Goal: Check status: Check status

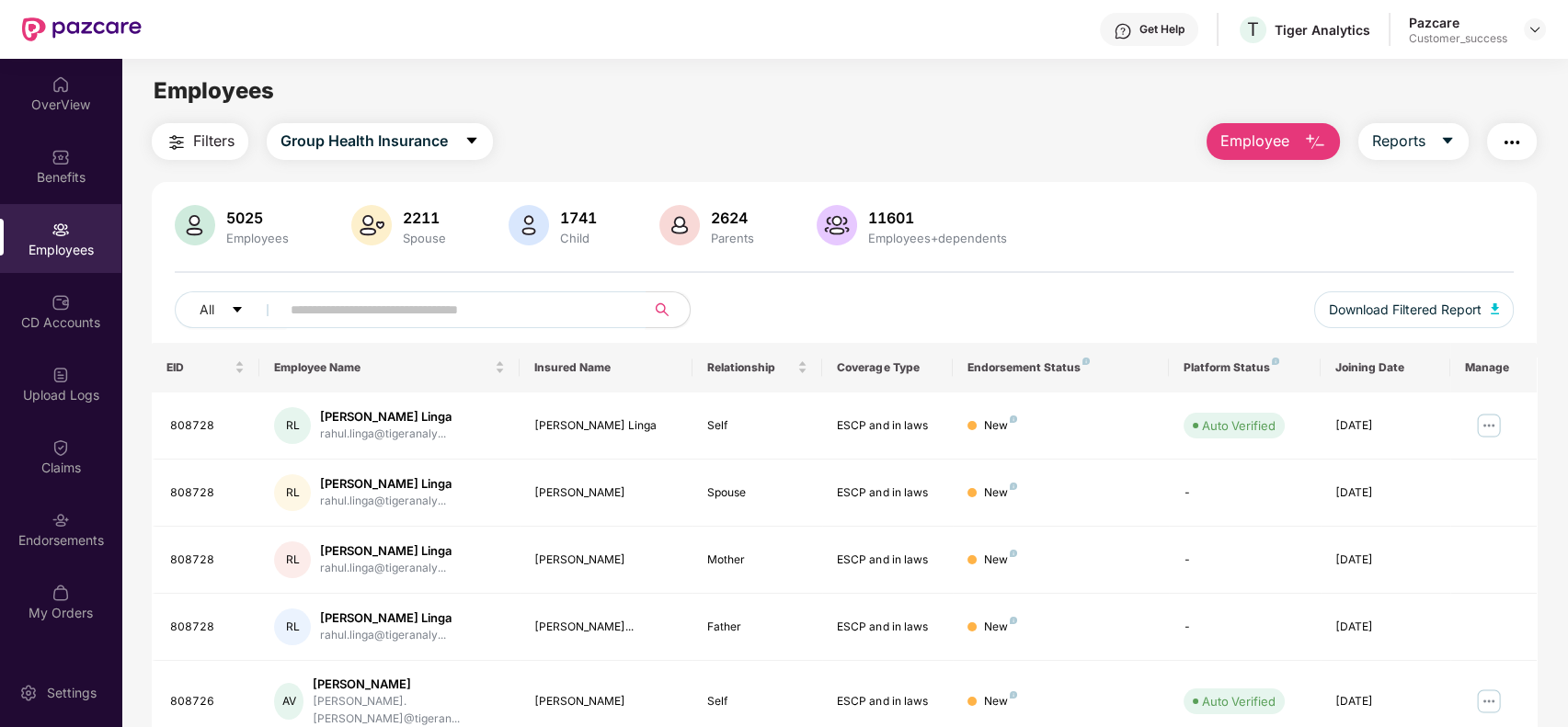
drag, startPoint x: 0, startPoint y: 0, endPoint x: 572, endPoint y: 312, distance: 651.6
click at [572, 312] on input "text" at bounding box center [455, 310] width 330 height 28
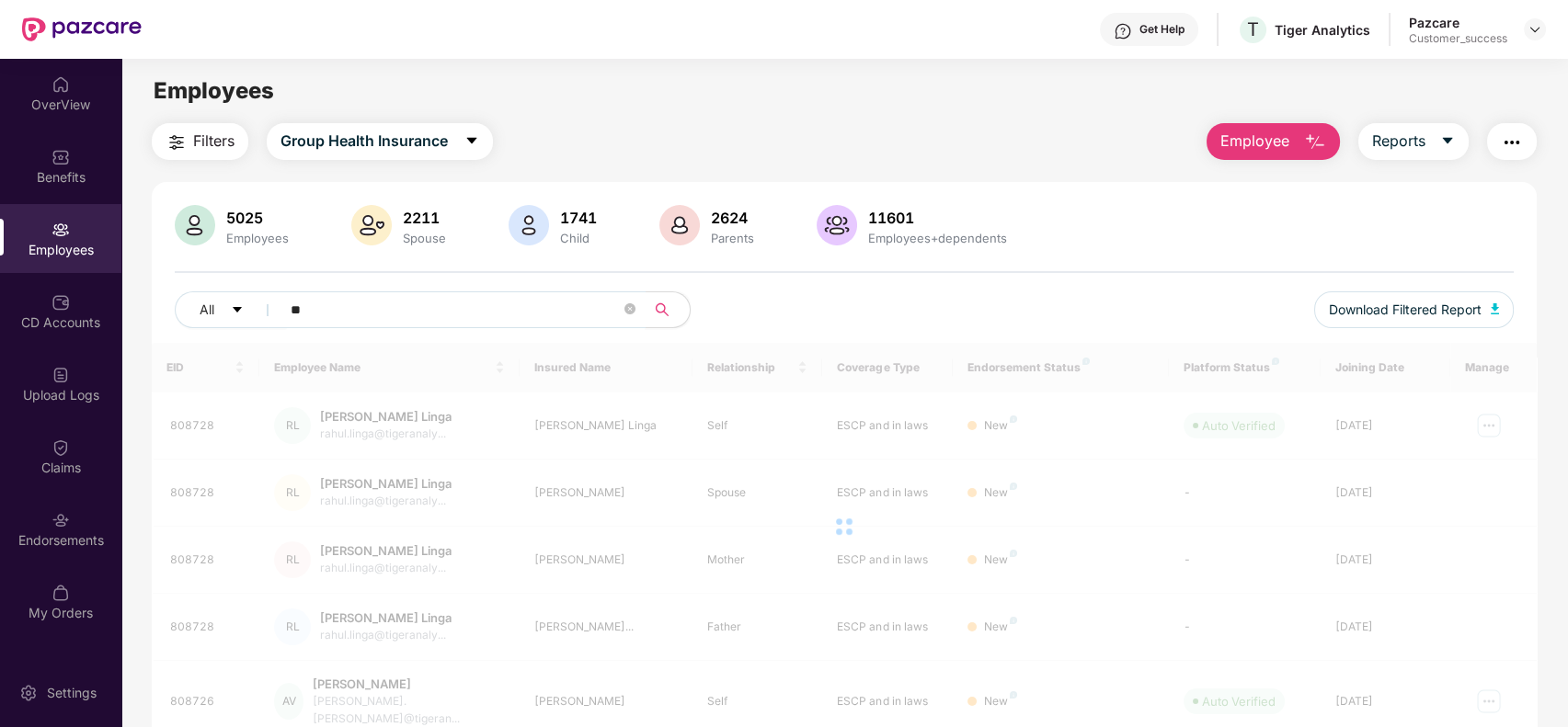
type input "***"
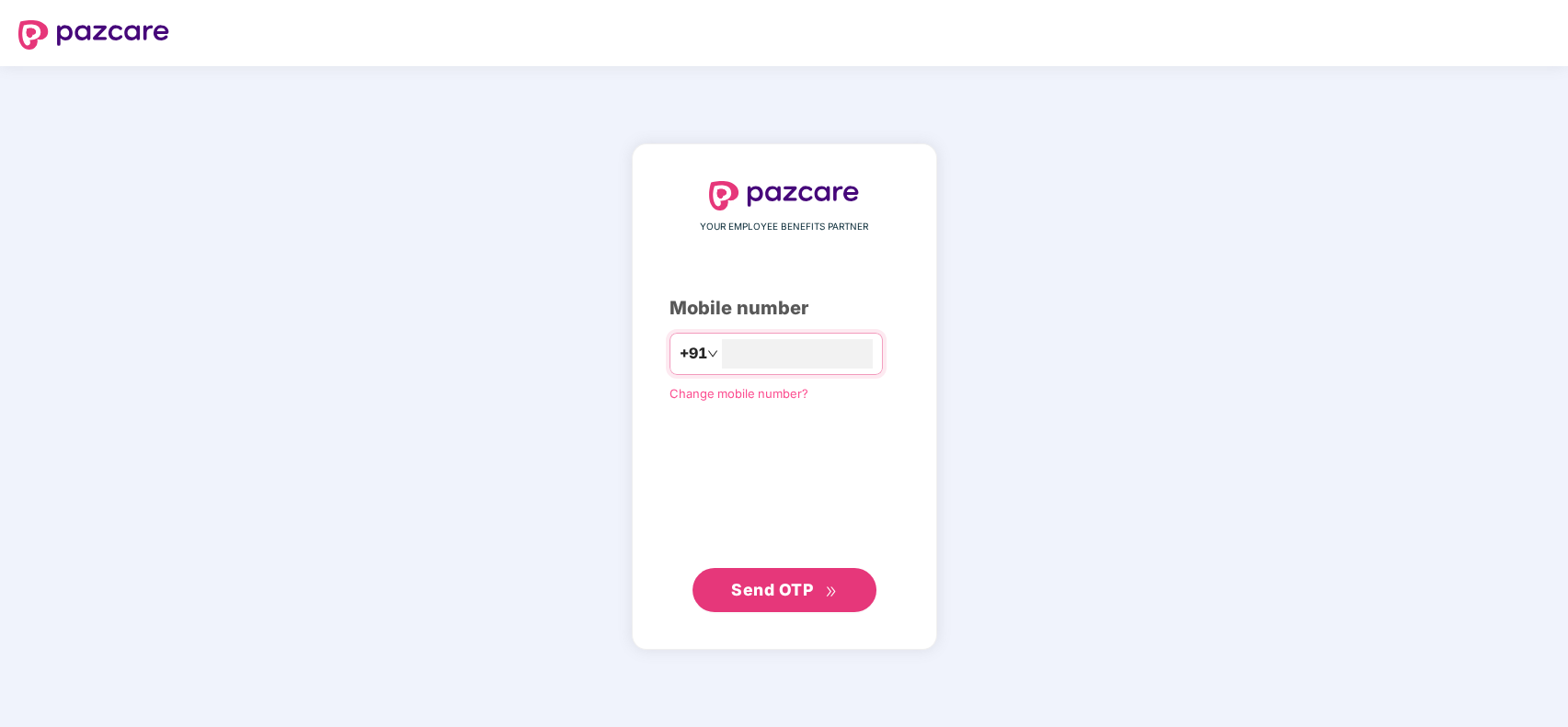
type input "*"
type input "**********"
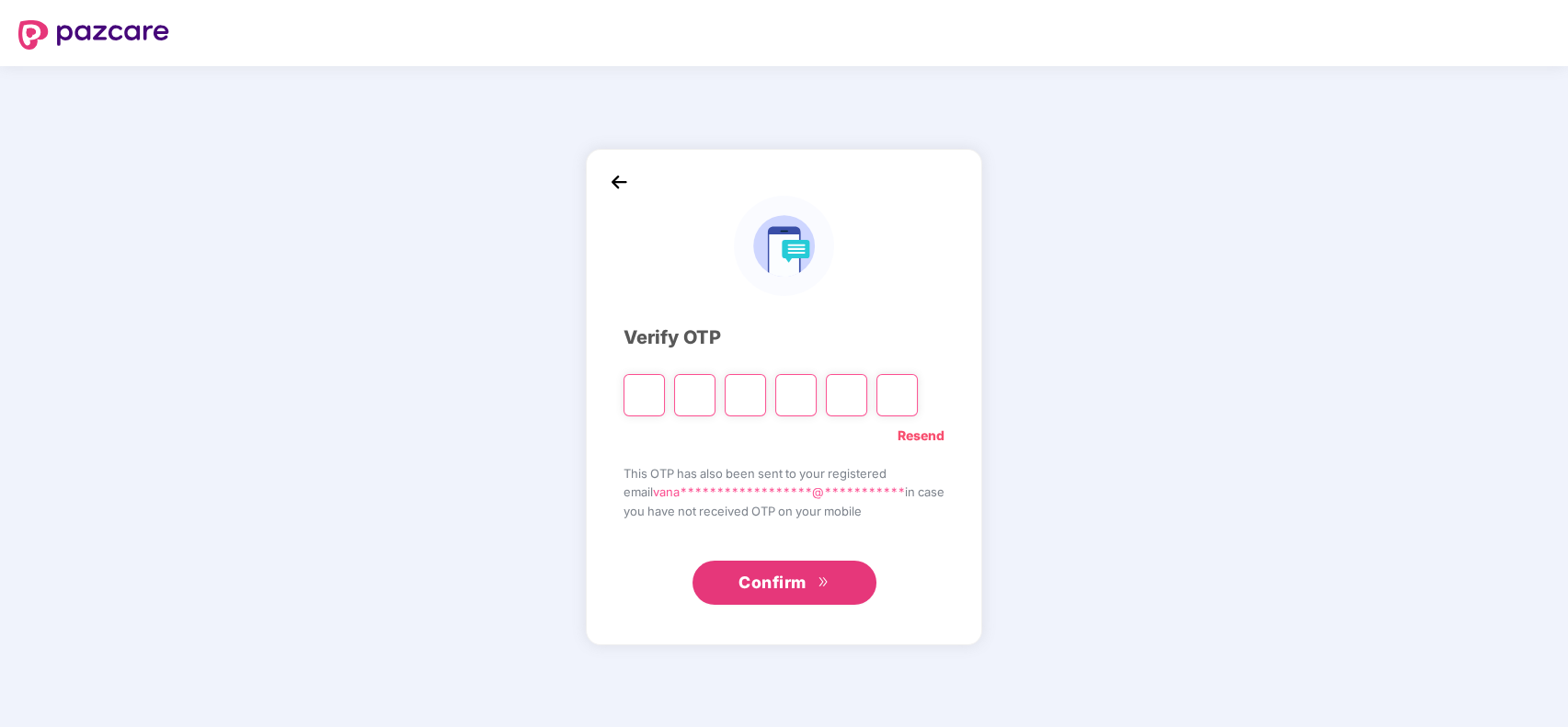
type input "*"
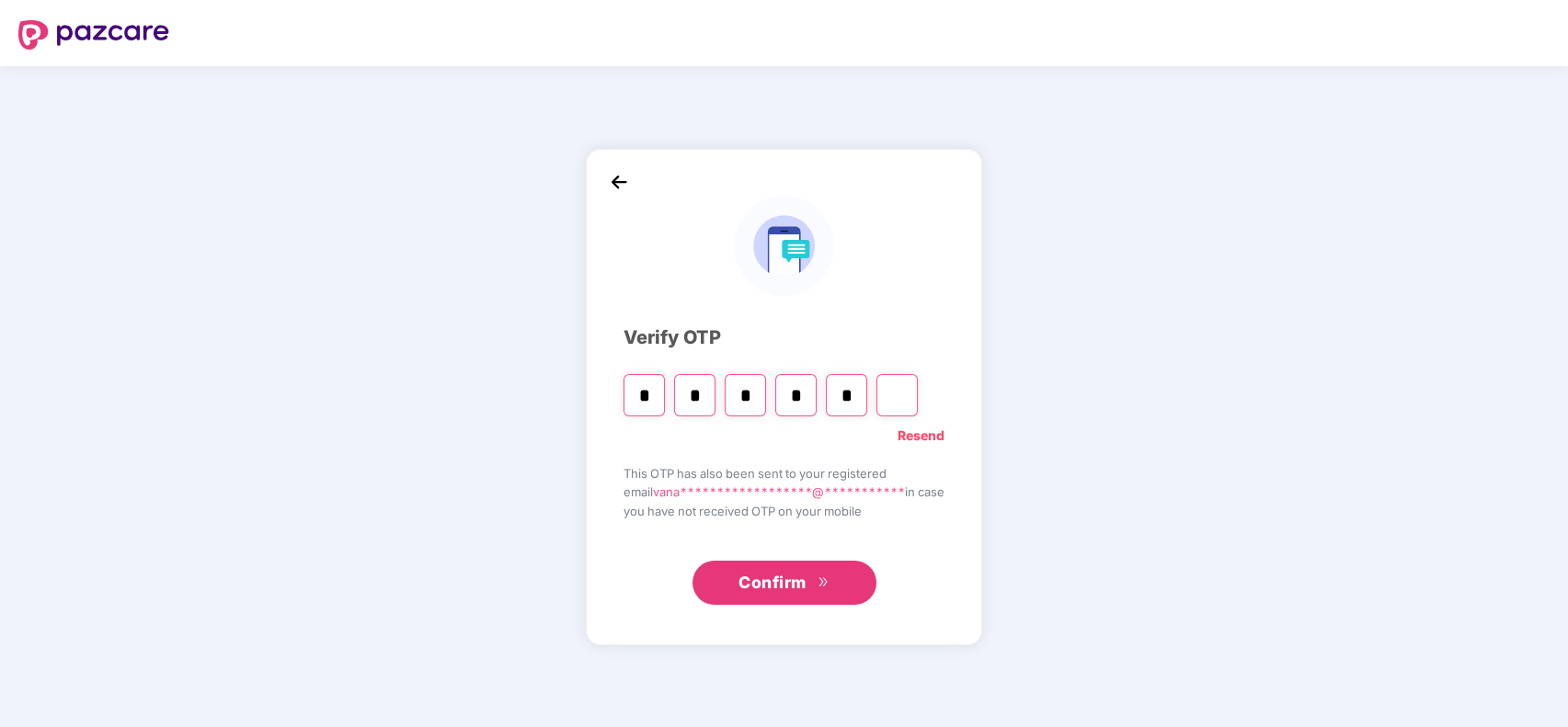
type input "*"
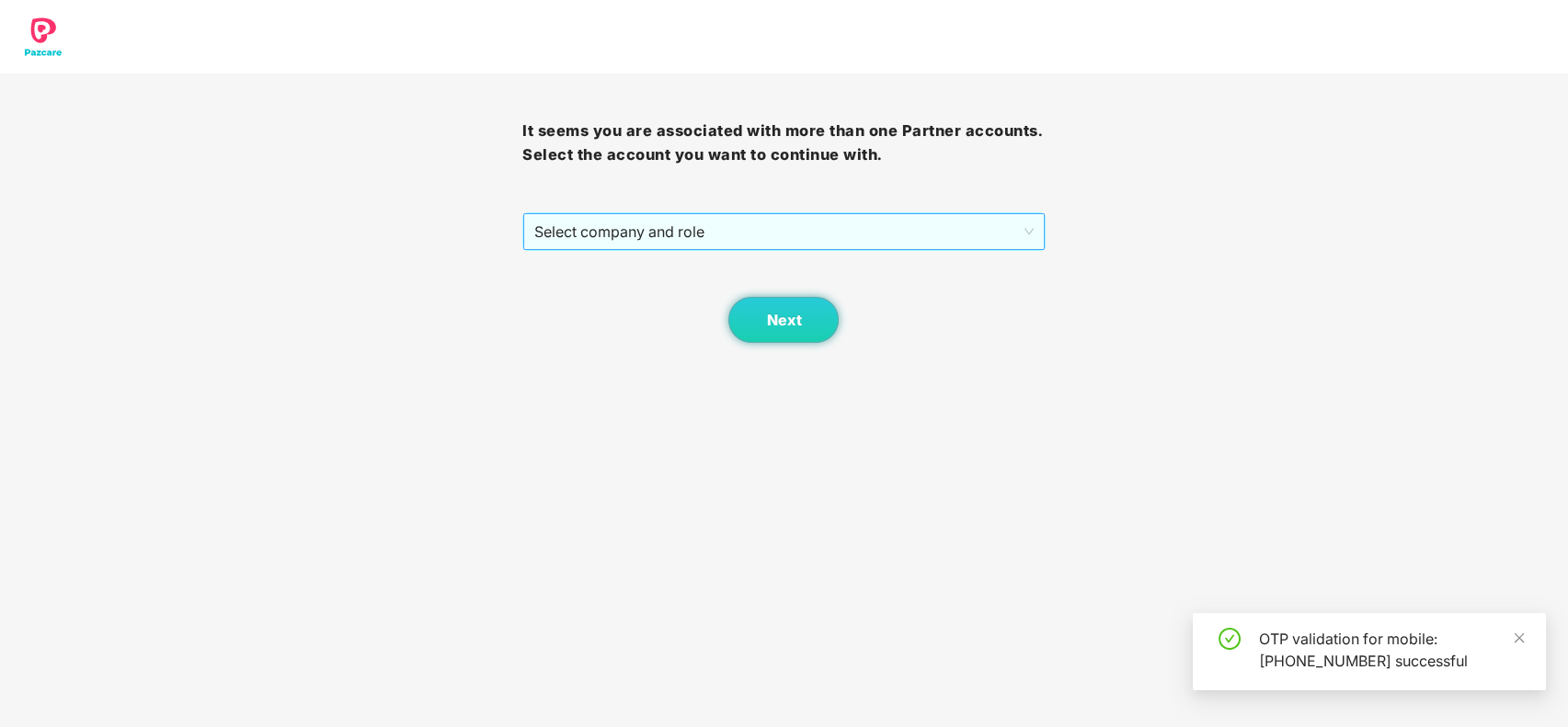
click at [648, 223] on span "Select company and role" at bounding box center [784, 231] width 499 height 34
click at [661, 272] on div "Pazcare - CUSTOMER_SUCCESS" at bounding box center [784, 268] width 501 height 21
click at [779, 309] on button "Next" at bounding box center [784, 319] width 110 height 46
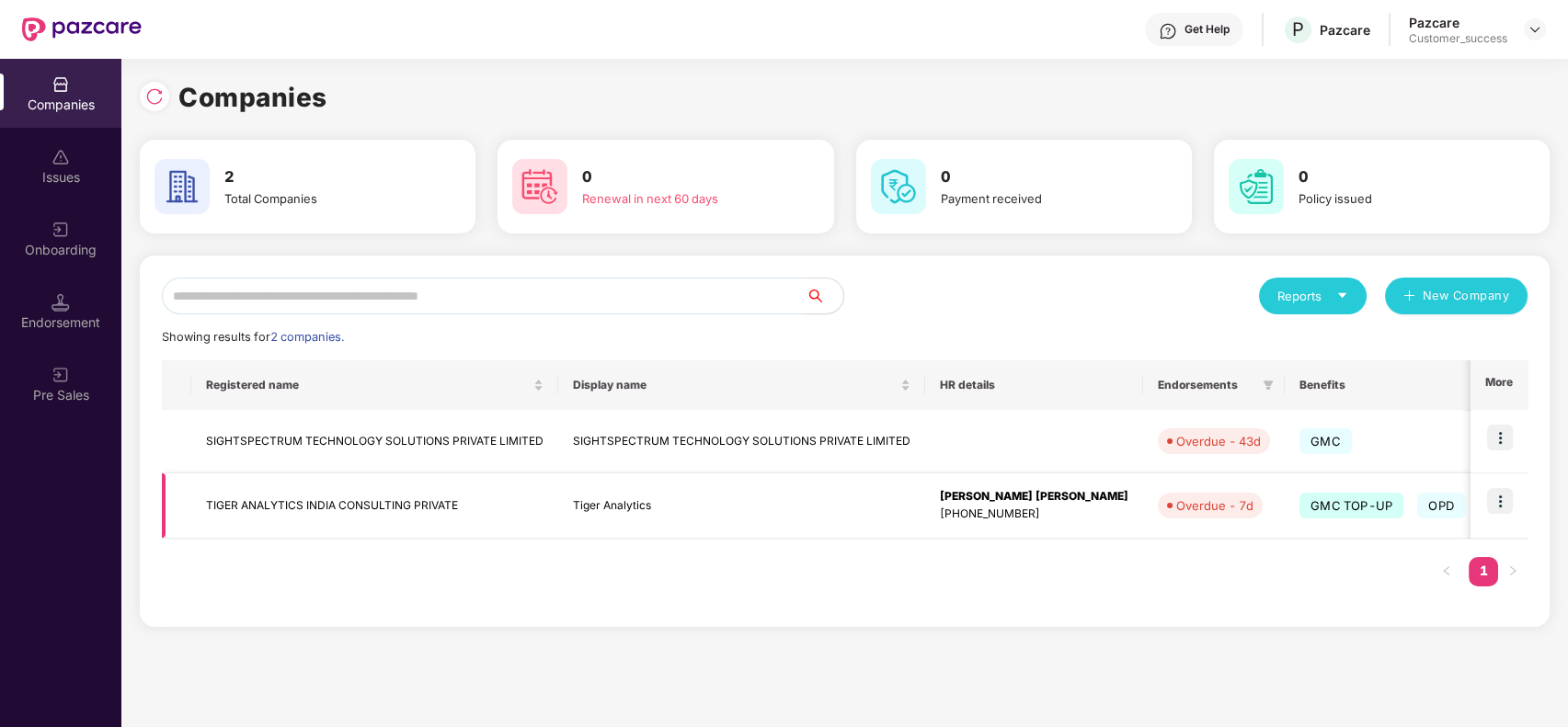
click at [1508, 492] on img at bounding box center [1500, 501] width 26 height 26
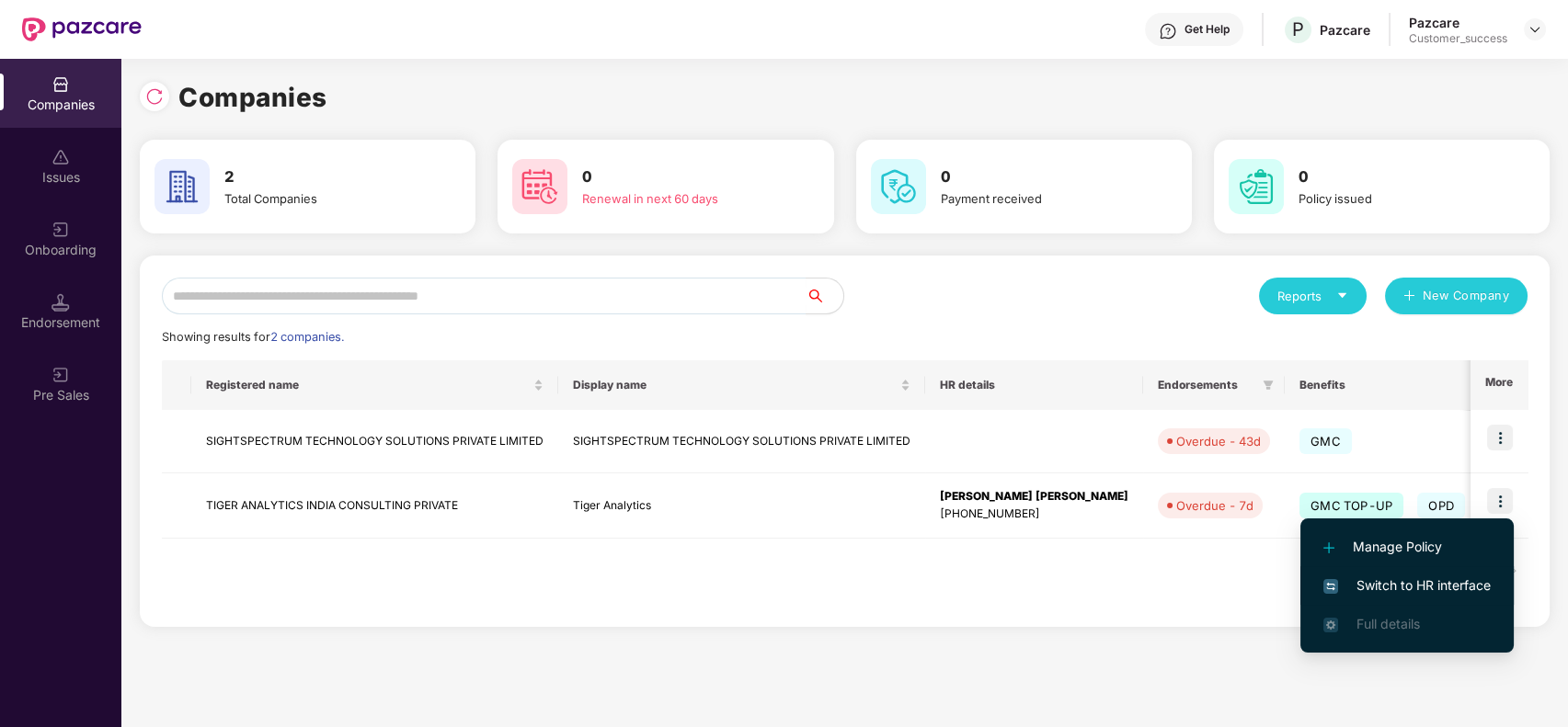
click at [1438, 571] on li "Switch to HR interface" at bounding box center [1407, 585] width 214 height 38
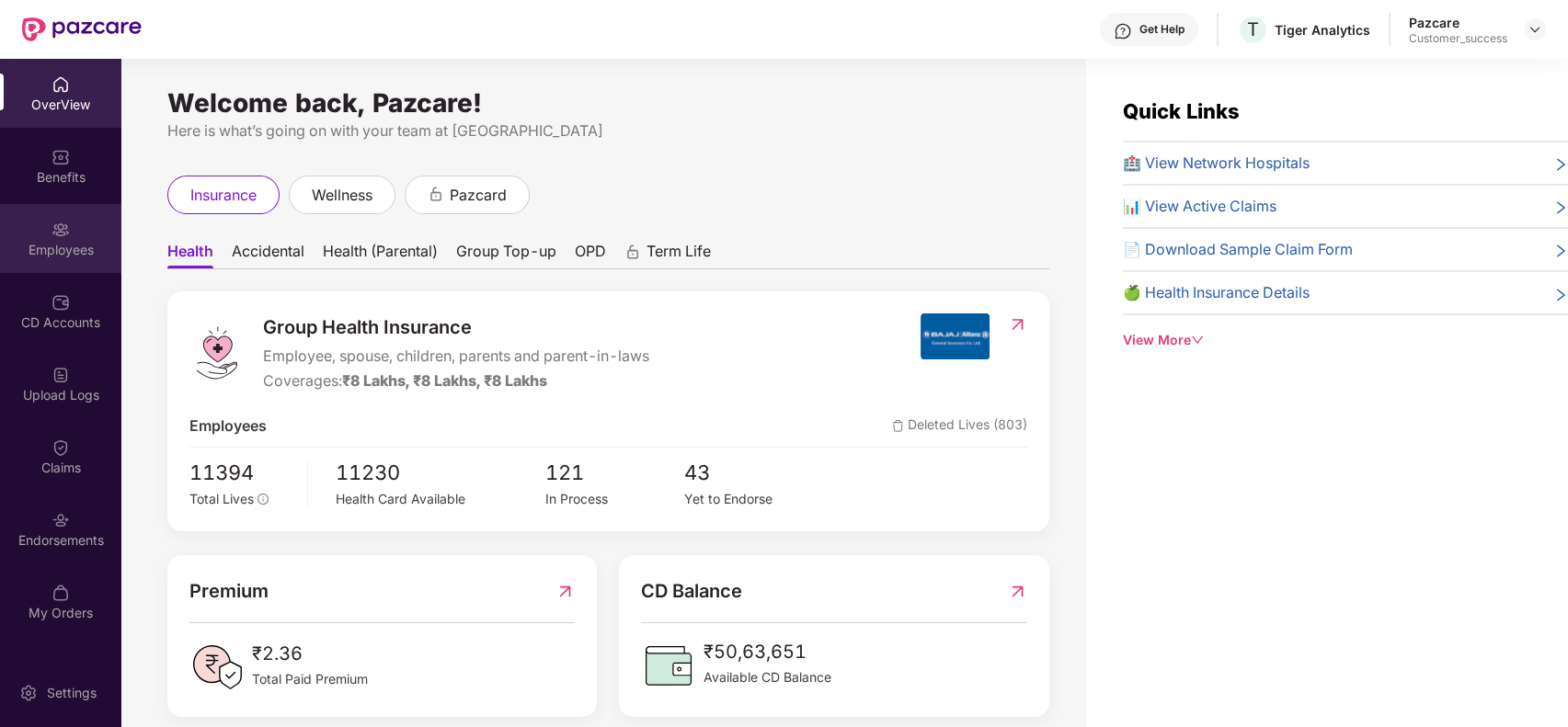
click at [62, 231] on img at bounding box center [60, 230] width 19 height 19
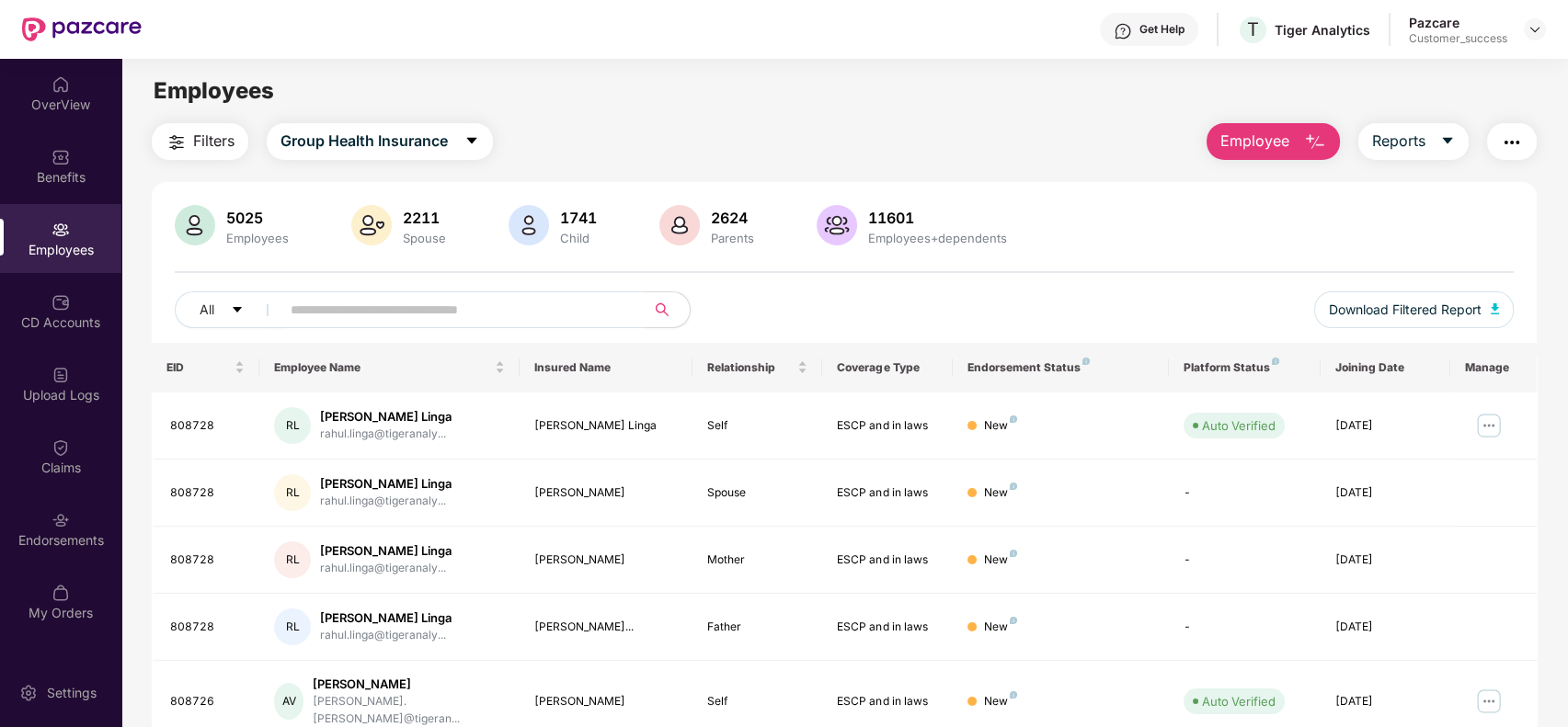
click at [307, 297] on input "text" at bounding box center [455, 310] width 330 height 28
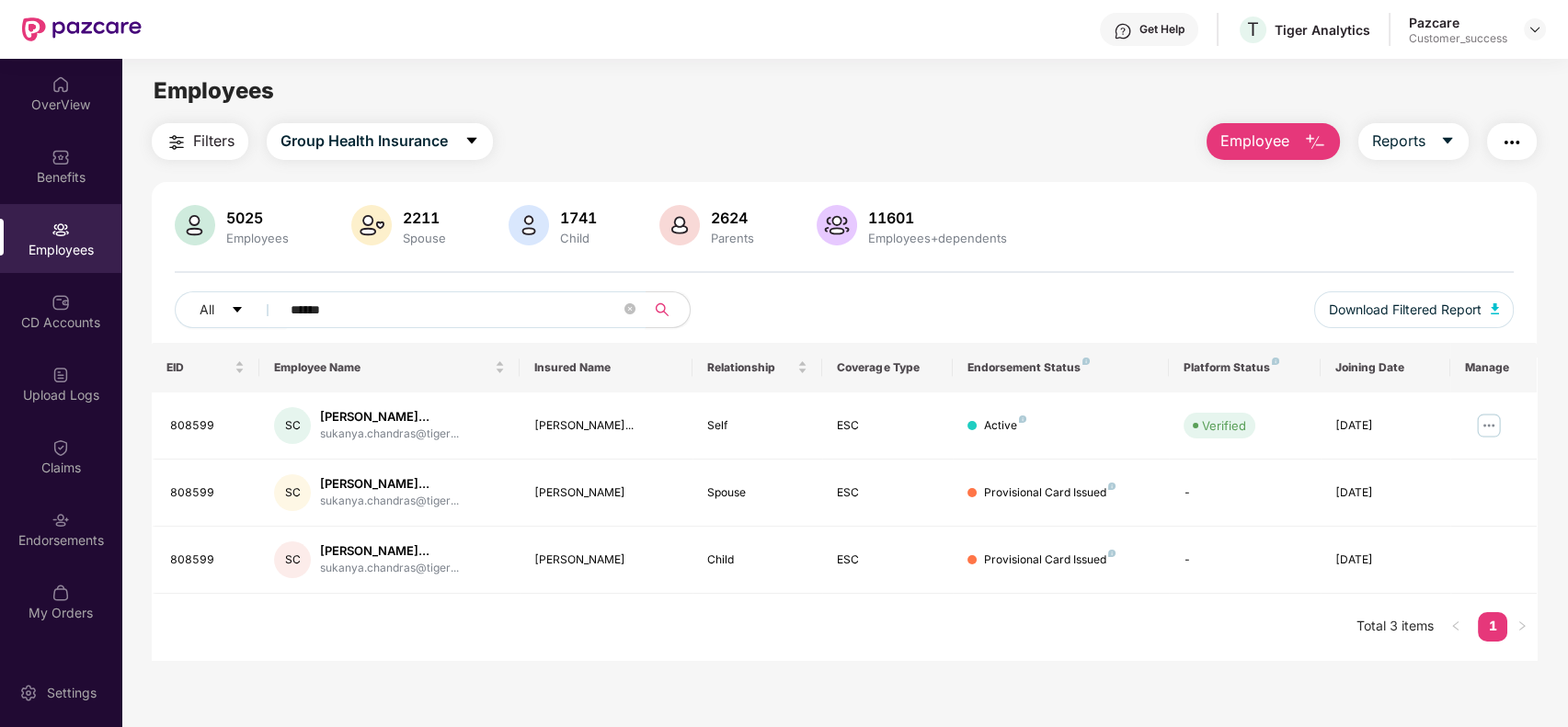
type input "******"
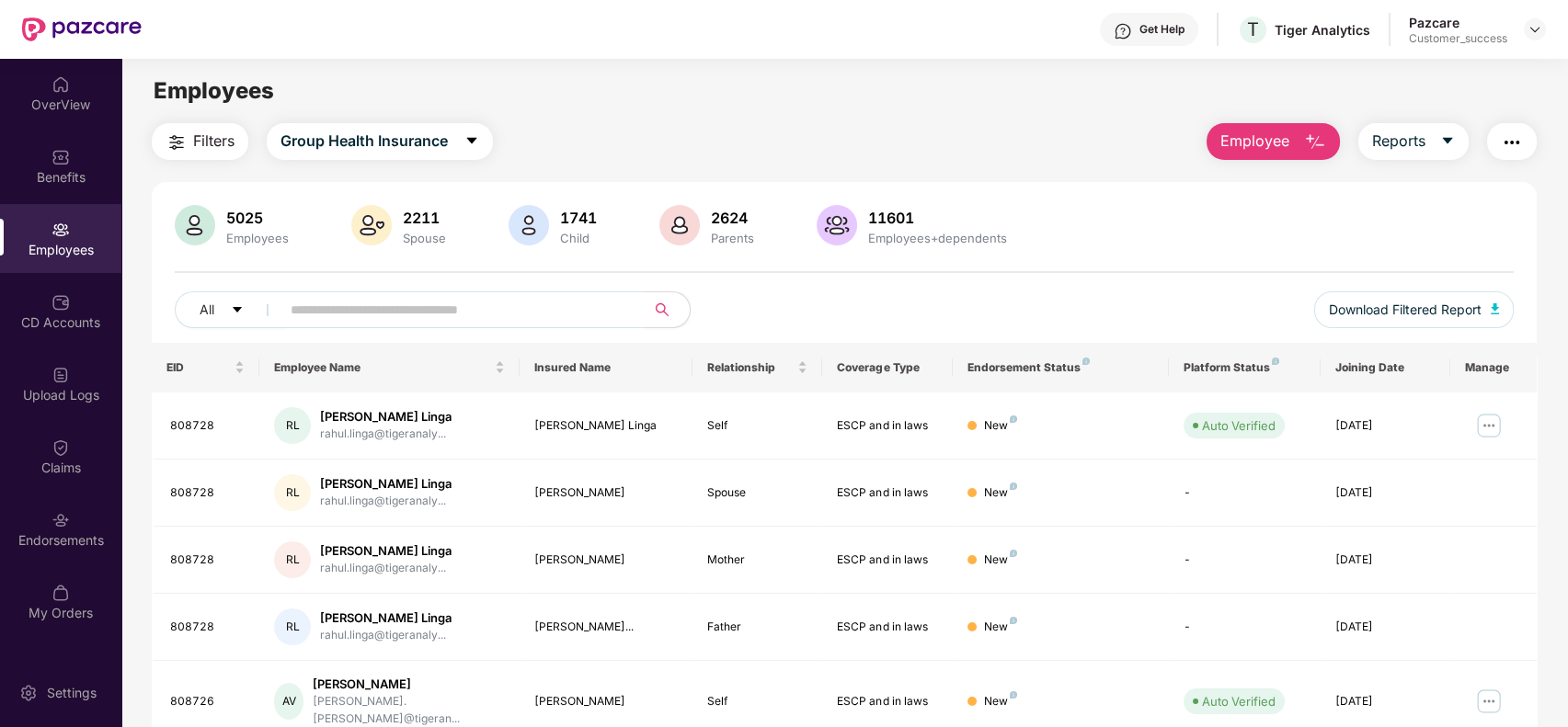
click at [378, 295] on span at bounding box center [457, 309] width 377 height 36
paste input "**********"
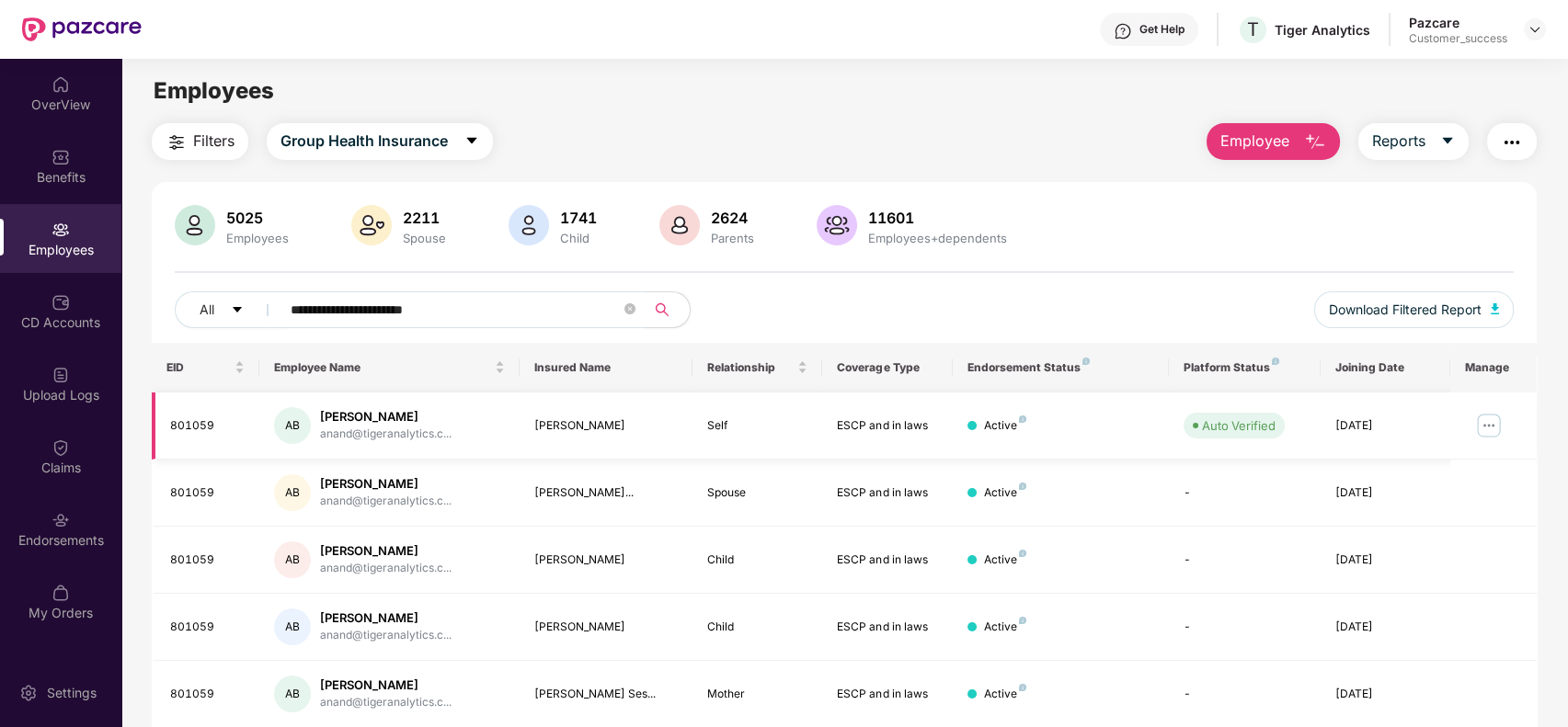
type input "**********"
click at [1491, 422] on img at bounding box center [1489, 426] width 30 height 30
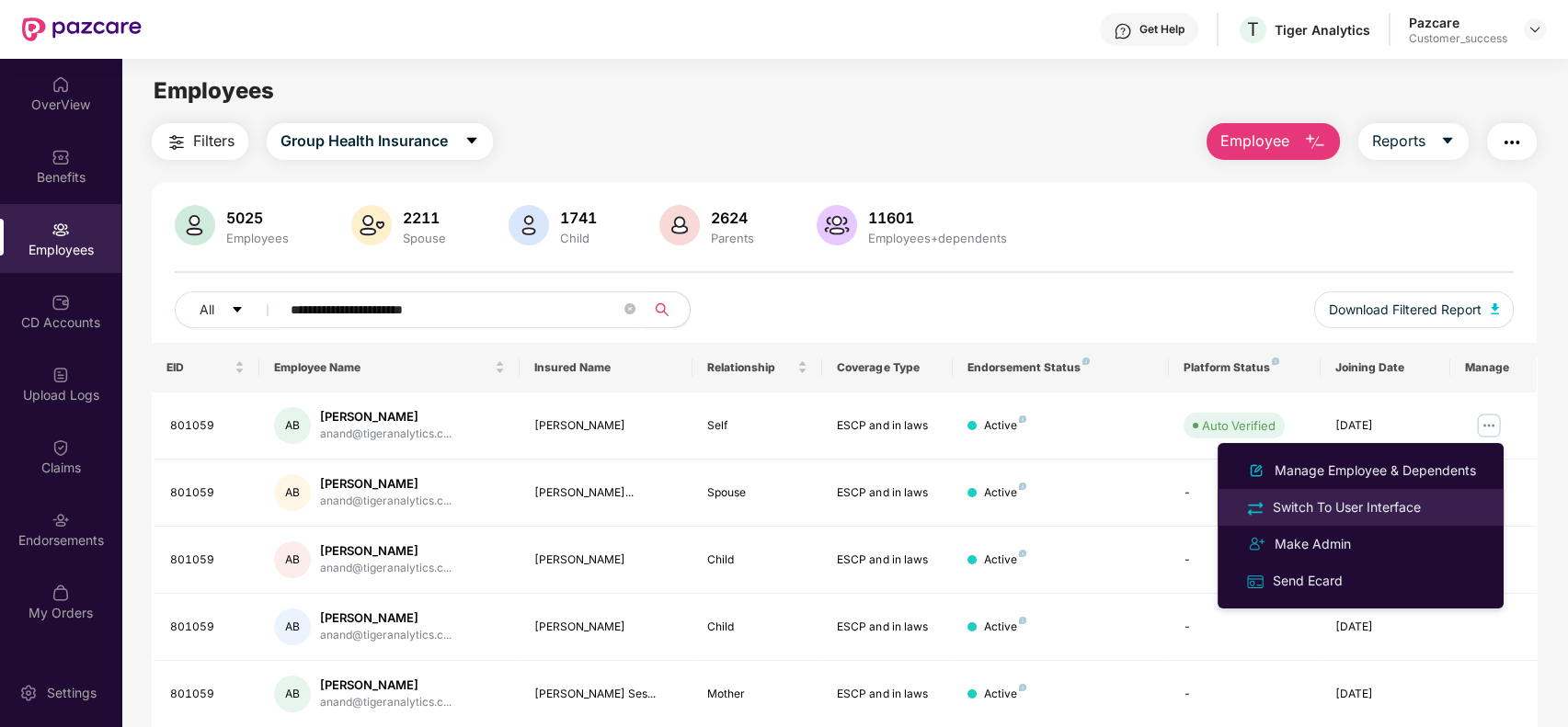
click at [1391, 493] on li "Switch To User Interface" at bounding box center [1361, 507] width 286 height 36
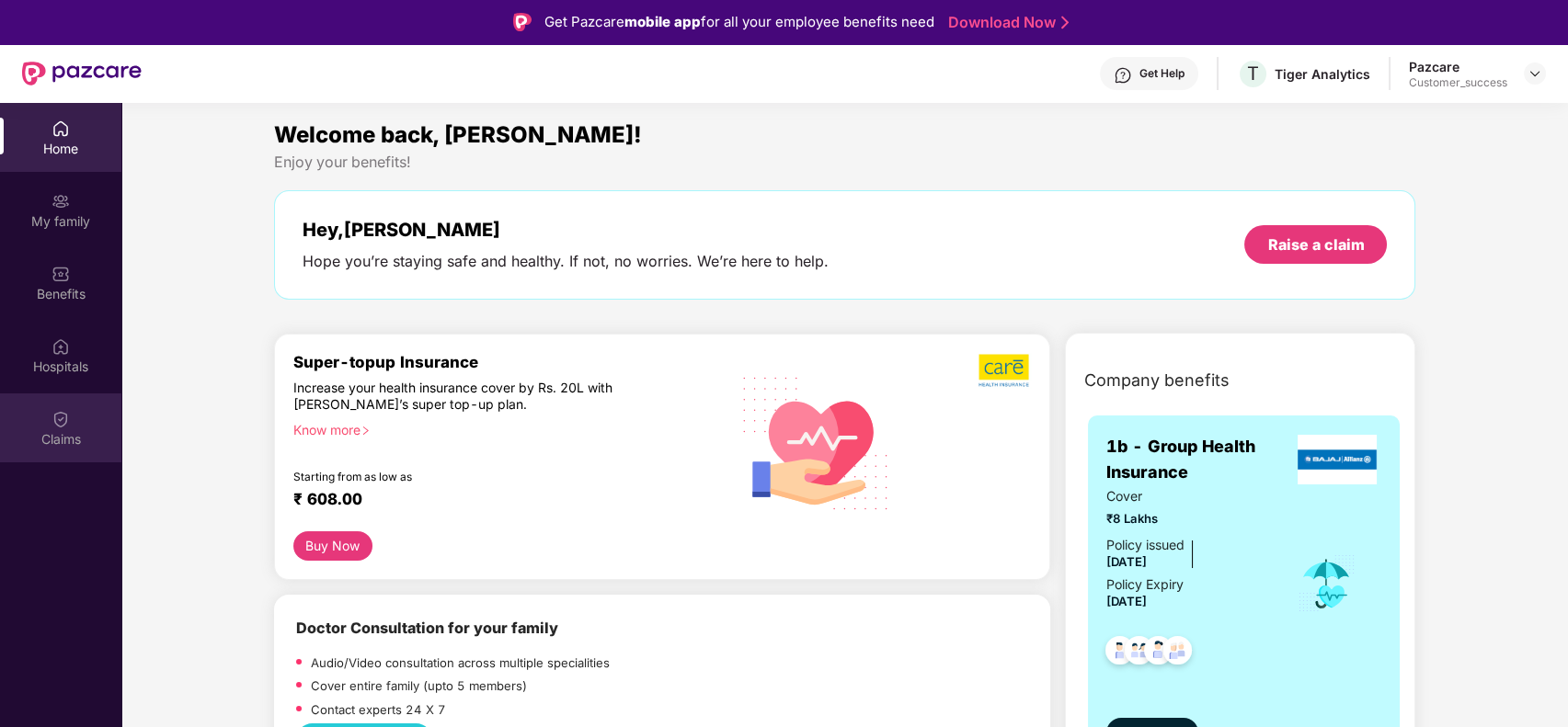
click at [58, 411] on img at bounding box center [60, 419] width 19 height 19
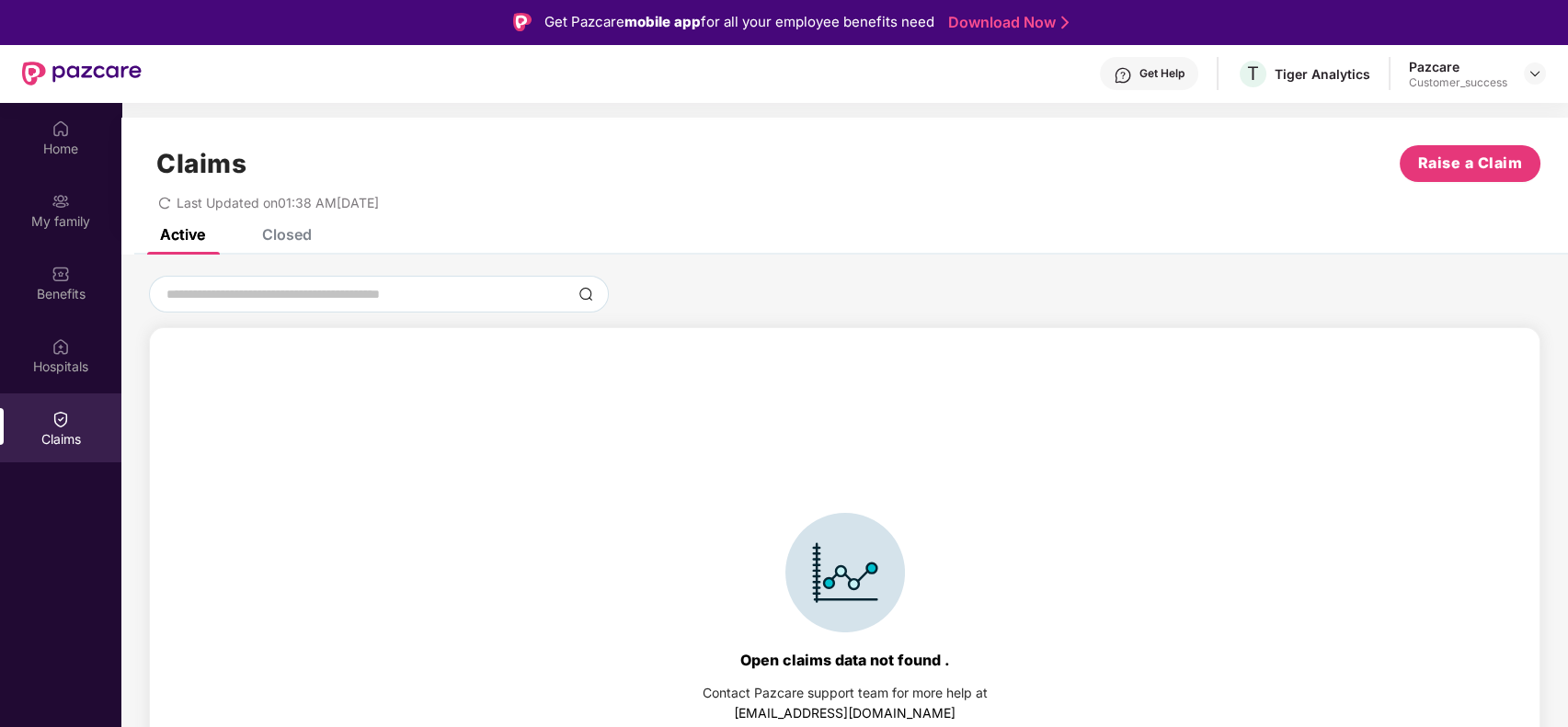
scroll to position [40, 0]
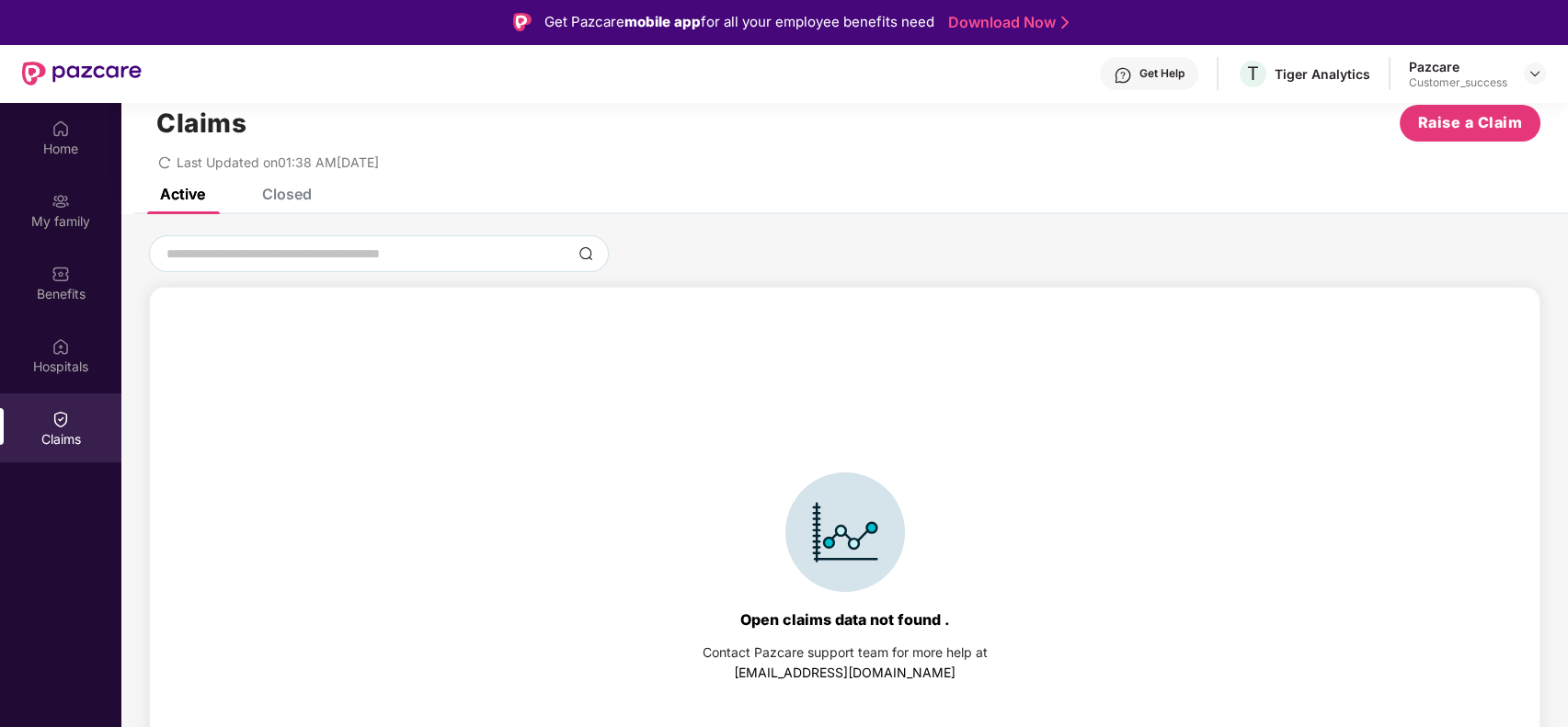
click at [305, 207] on div "Closed" at bounding box center [273, 193] width 77 height 40
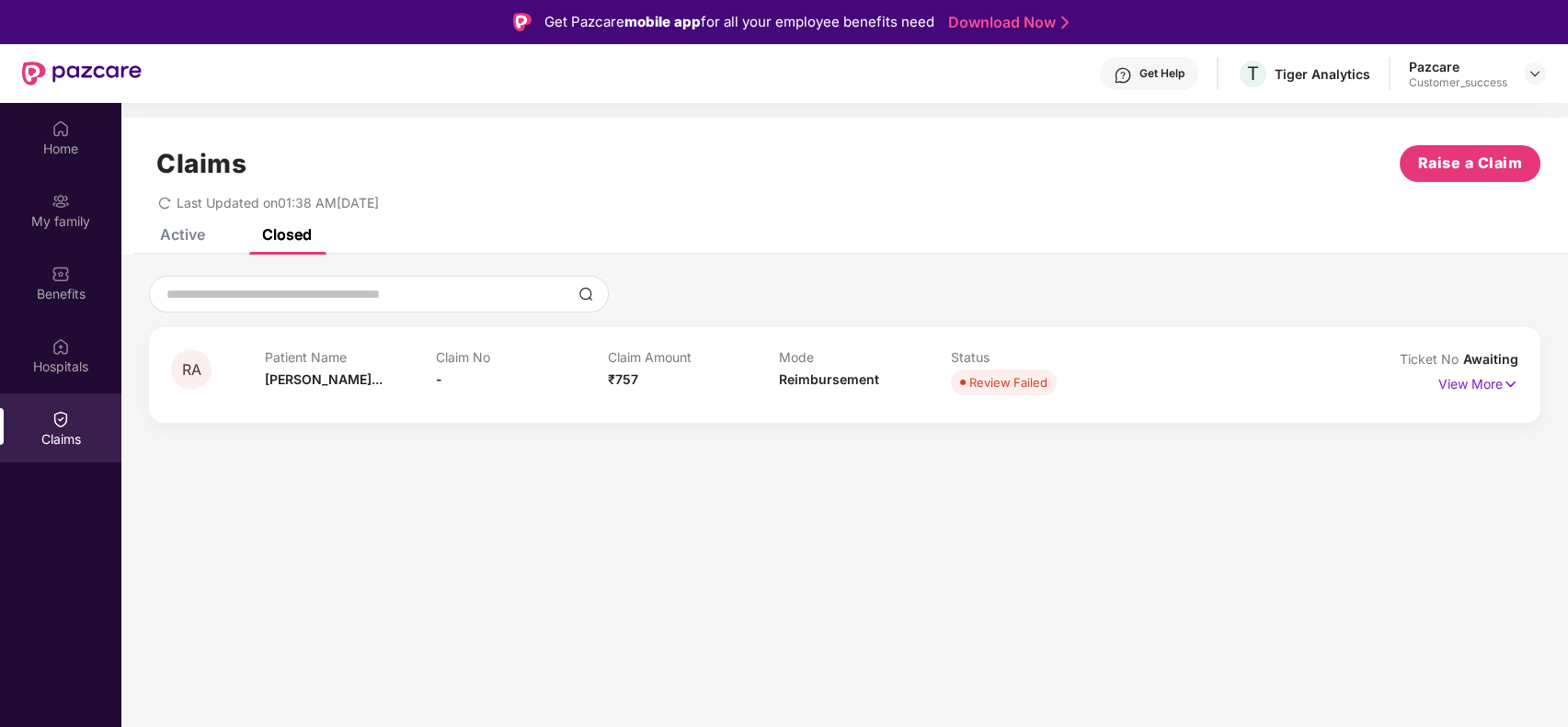
scroll to position [0, 0]
click at [1460, 382] on p "View More" at bounding box center [1478, 381] width 80 height 25
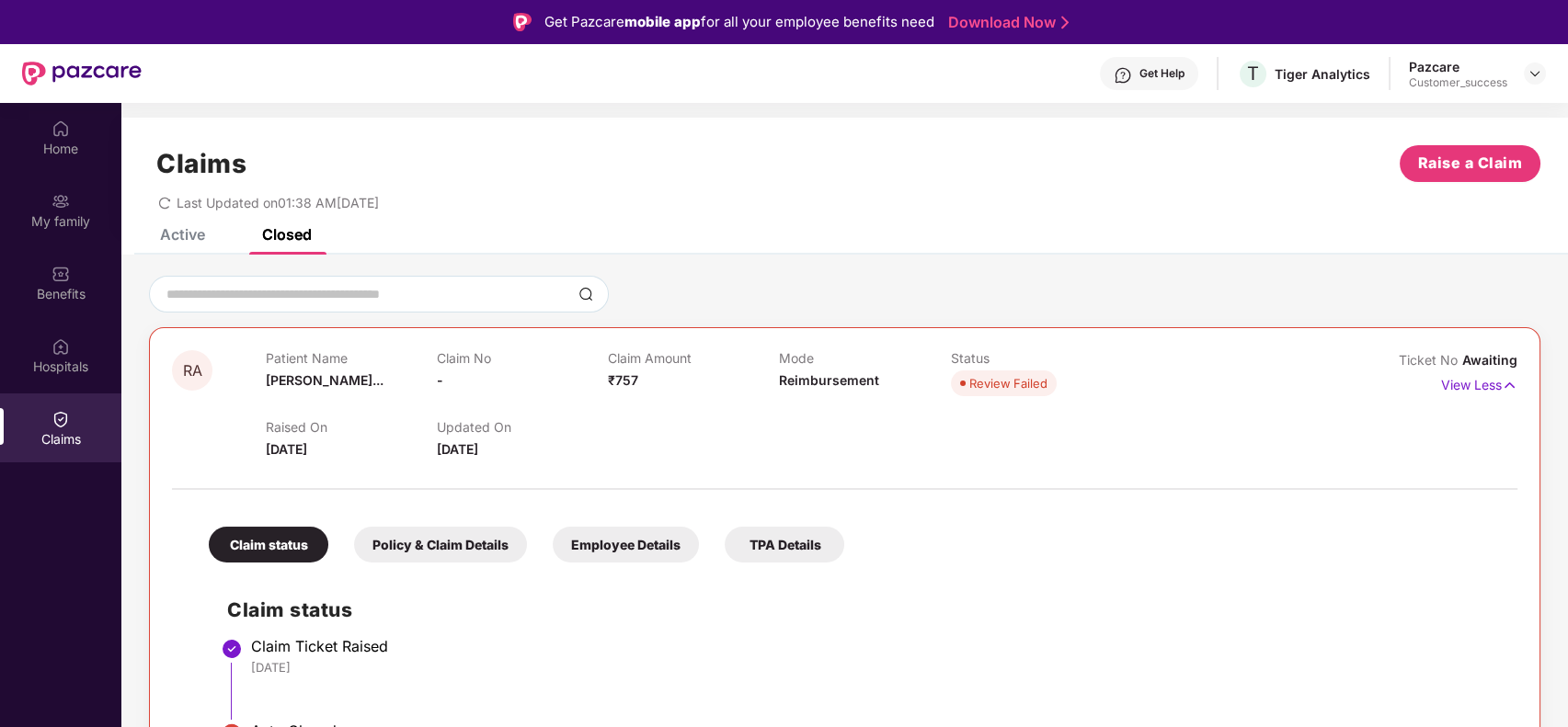
scroll to position [103, 0]
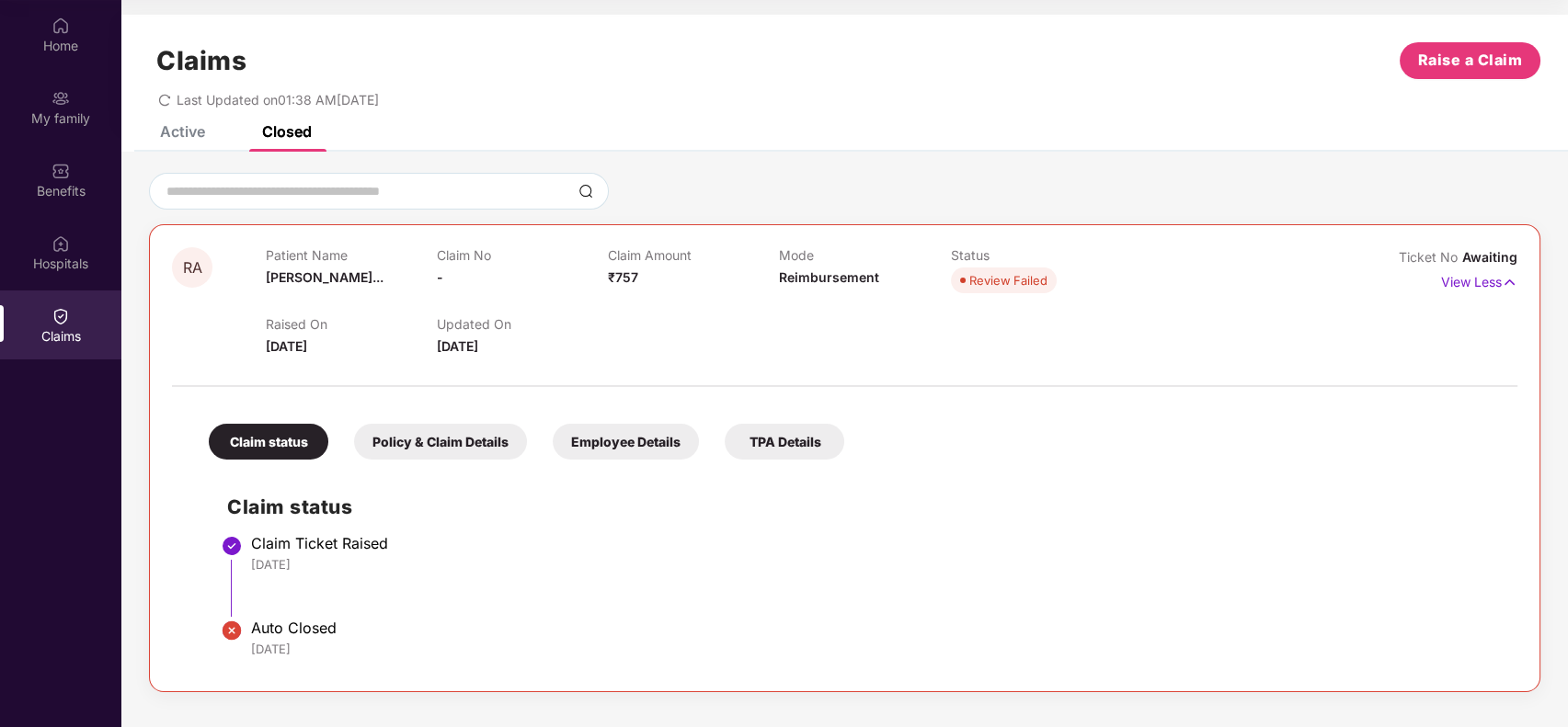
click at [468, 451] on div "Policy & Claim Details" at bounding box center [440, 441] width 172 height 35
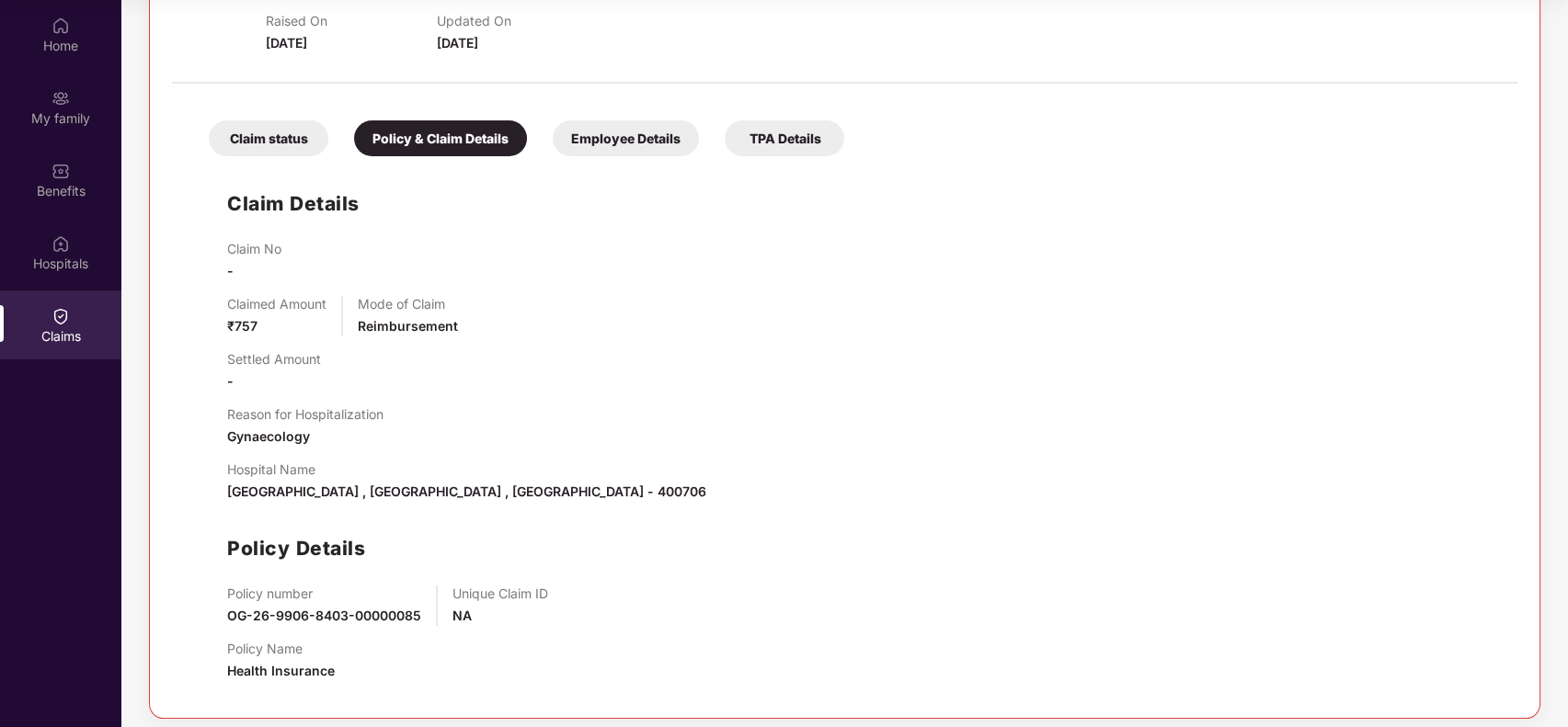
scroll to position [312, 0]
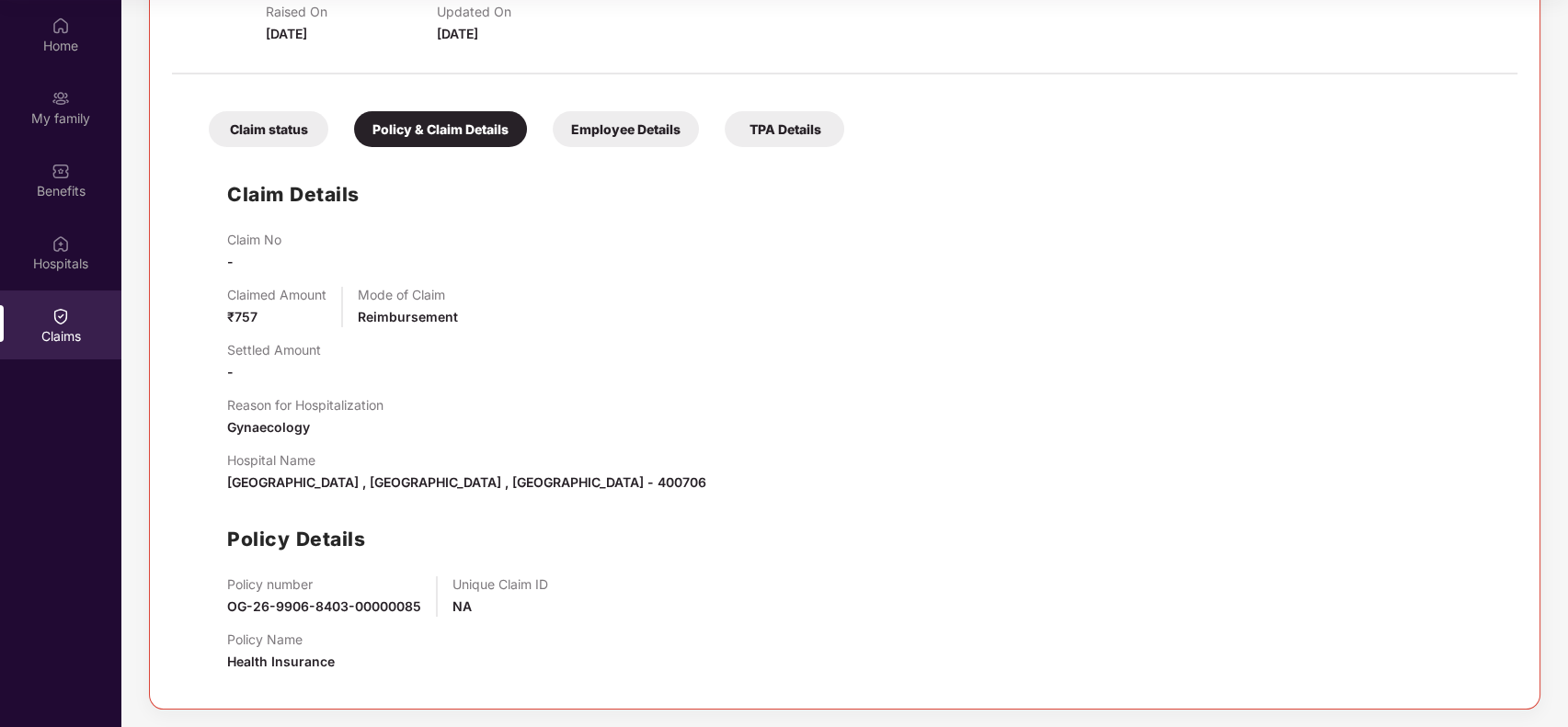
click at [621, 118] on div "Employee Details" at bounding box center [626, 129] width 146 height 35
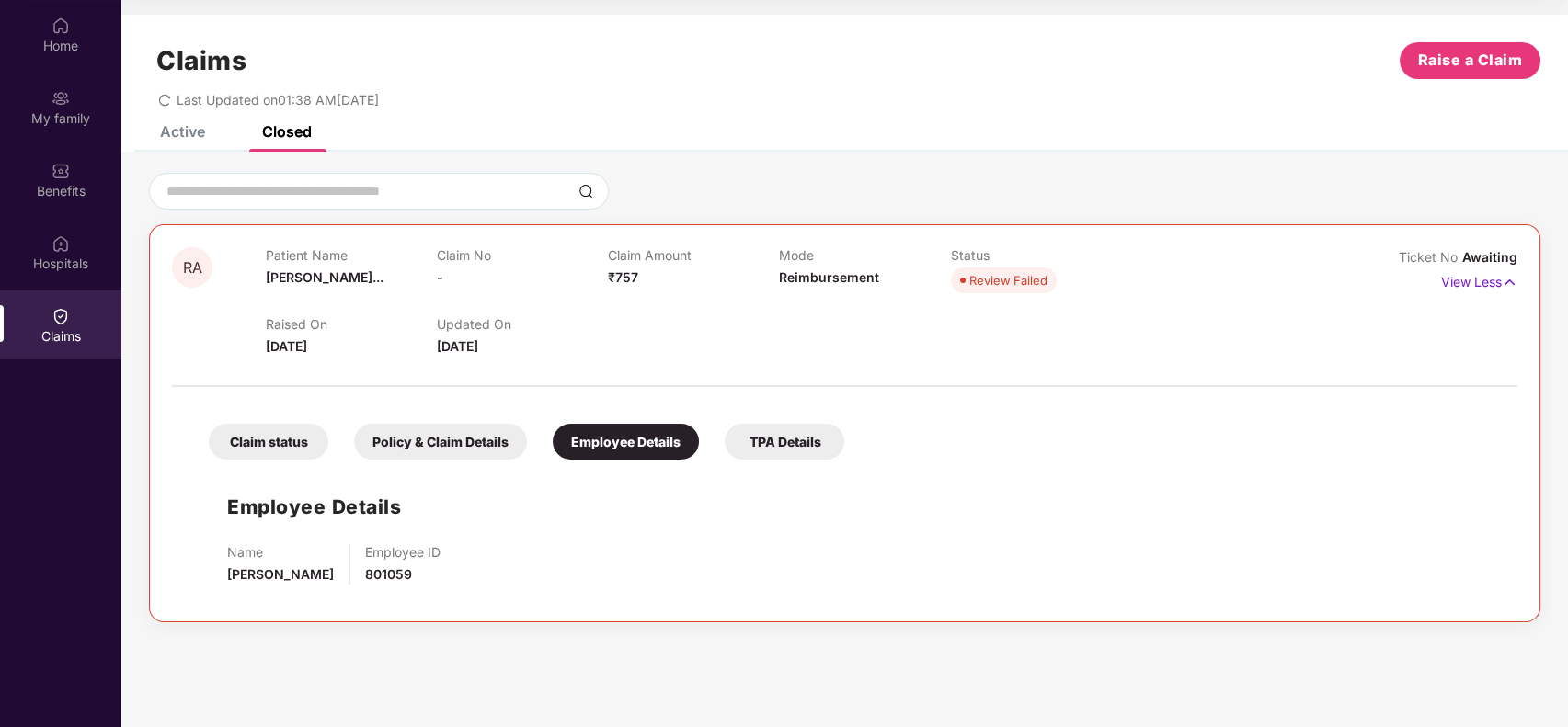
scroll to position [0, 0]
click at [287, 438] on div "Claim status" at bounding box center [268, 441] width 119 height 35
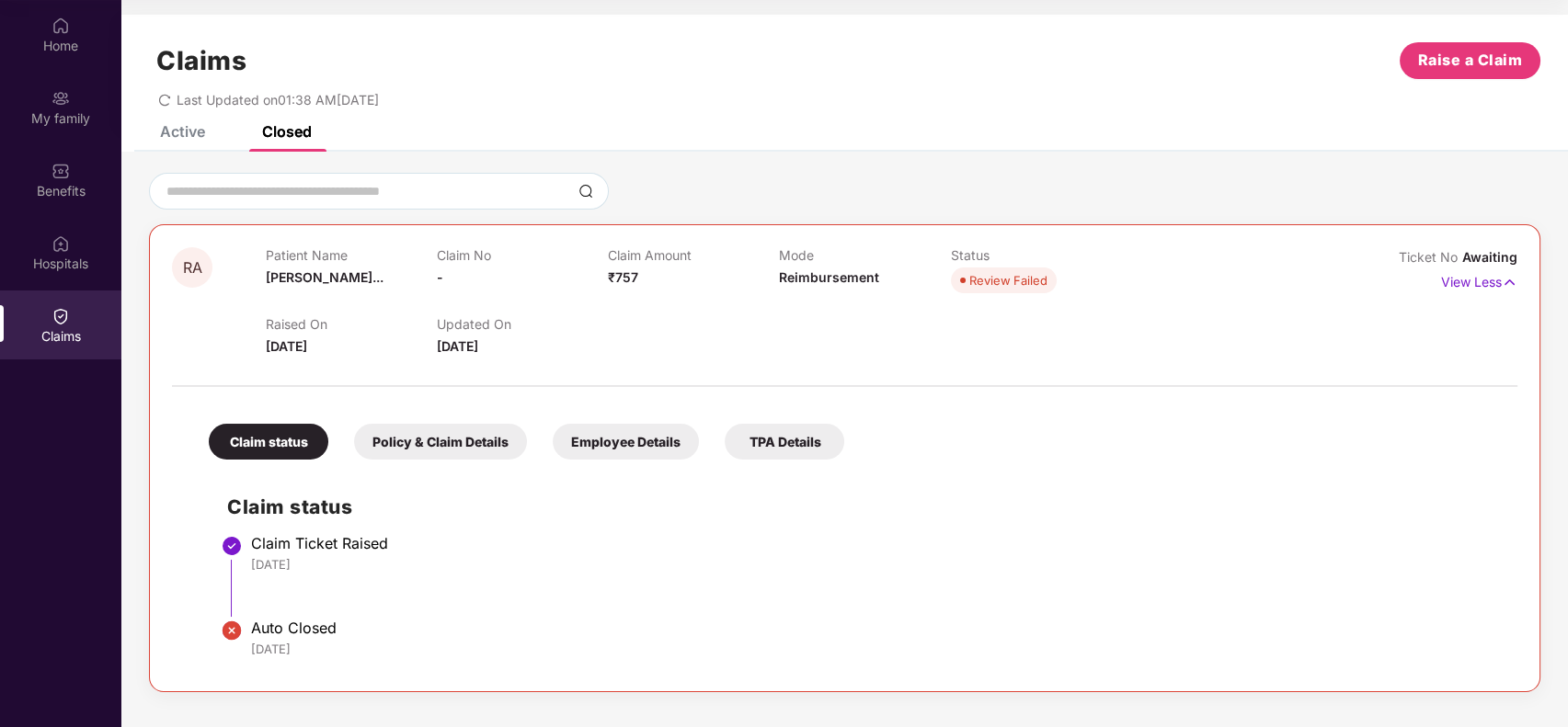
click at [186, 135] on div "Active" at bounding box center [182, 131] width 45 height 19
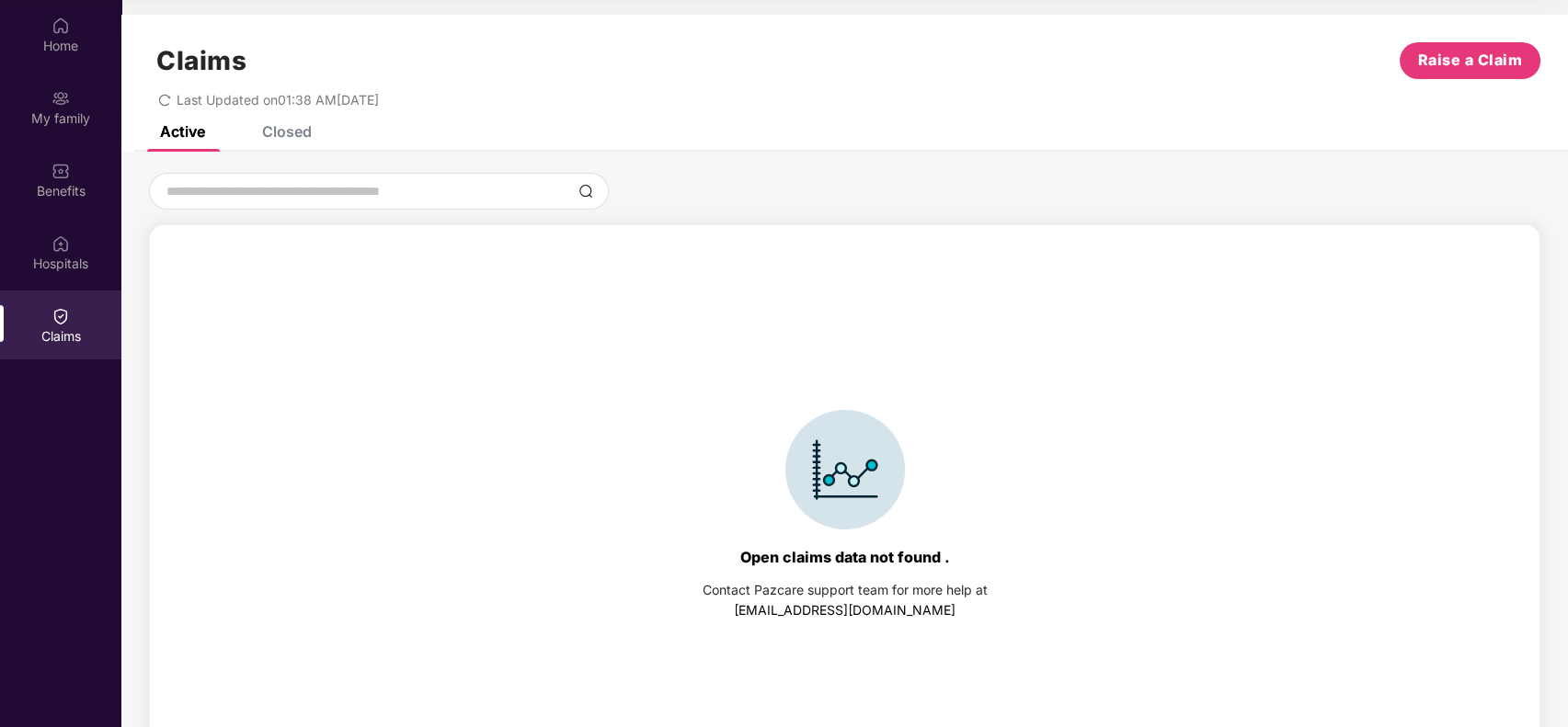
click at [298, 144] on div "Closed" at bounding box center [273, 131] width 77 height 40
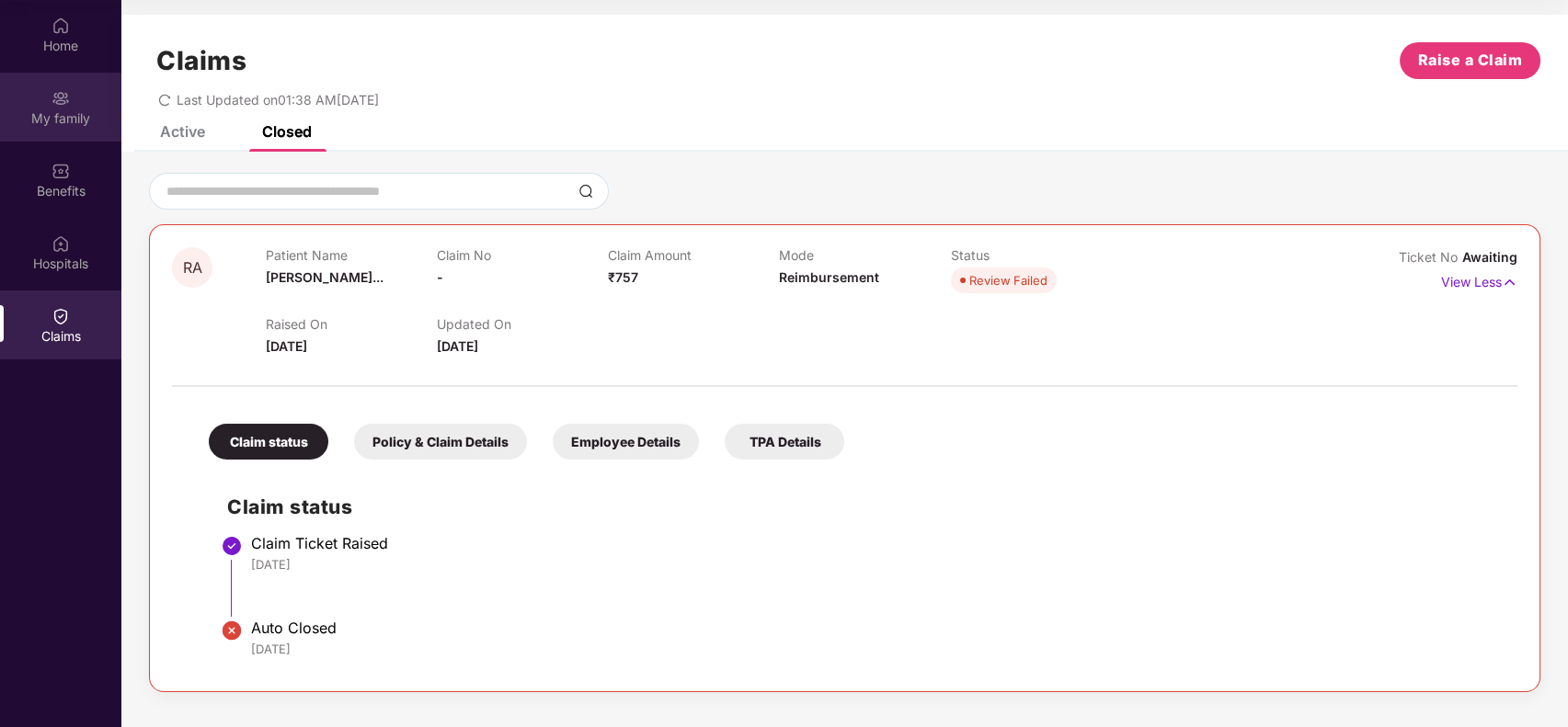
click at [78, 100] on div "My family" at bounding box center [60, 107] width 121 height 69
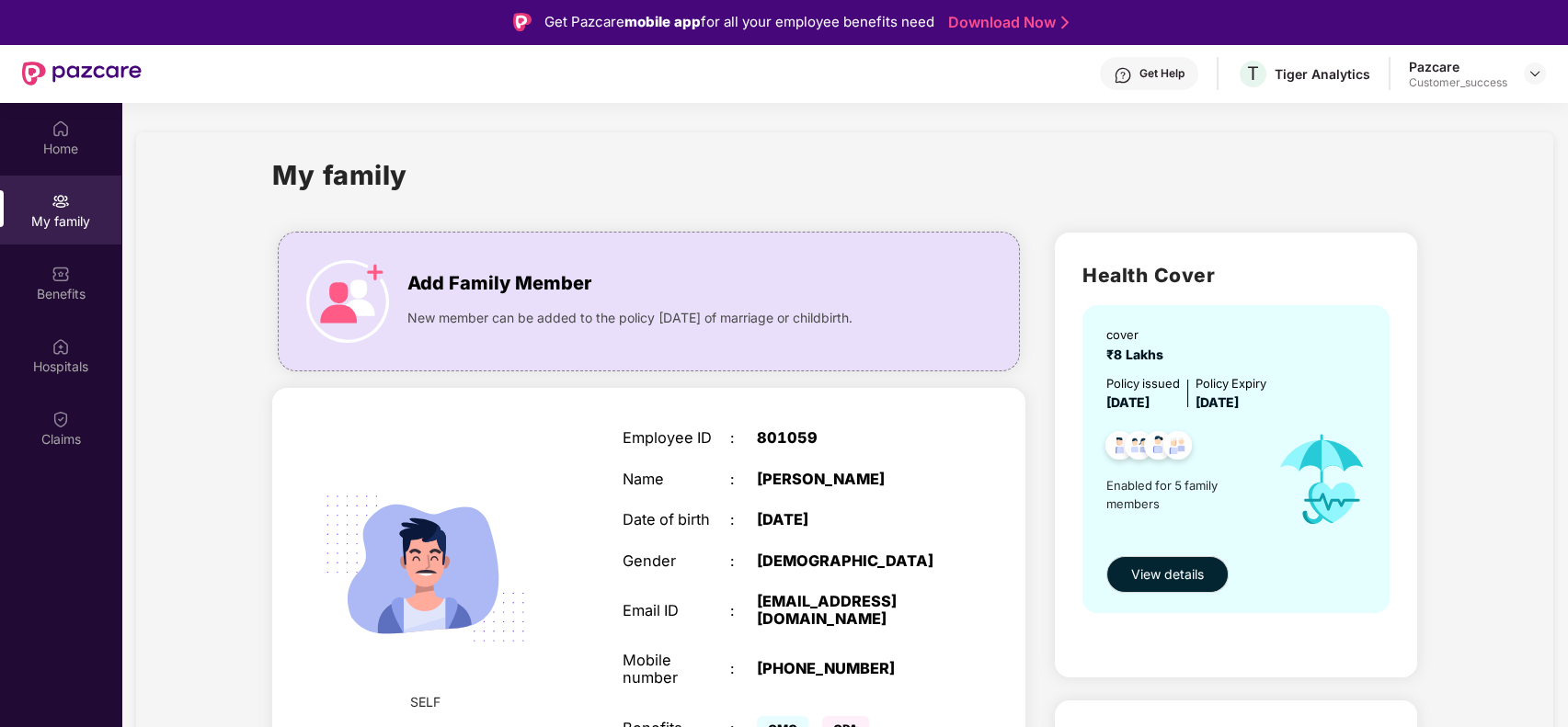
scroll to position [125, 0]
